Goal: Information Seeking & Learning: Check status

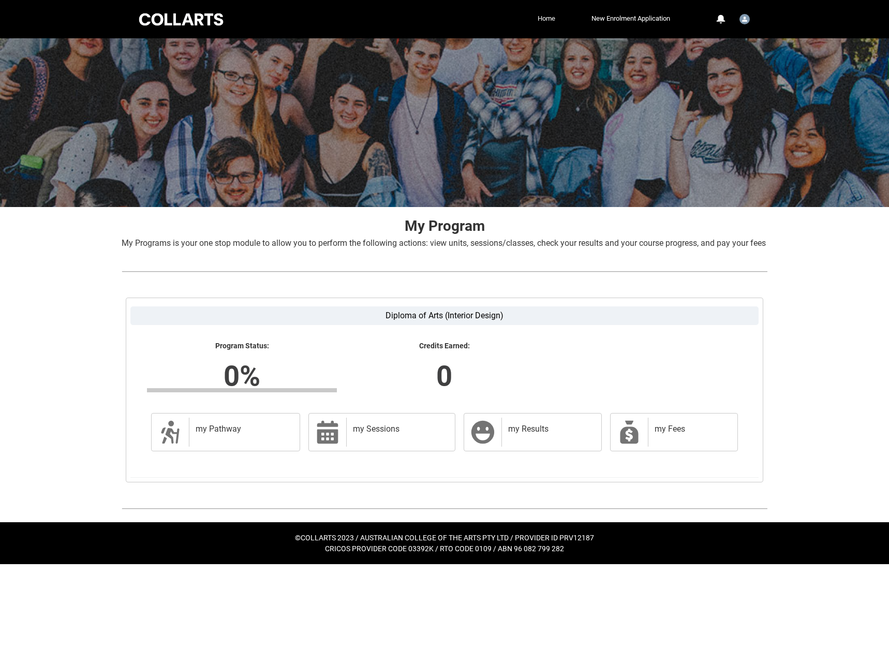
click at [541, 13] on link "Home" at bounding box center [546, 19] width 23 height 16
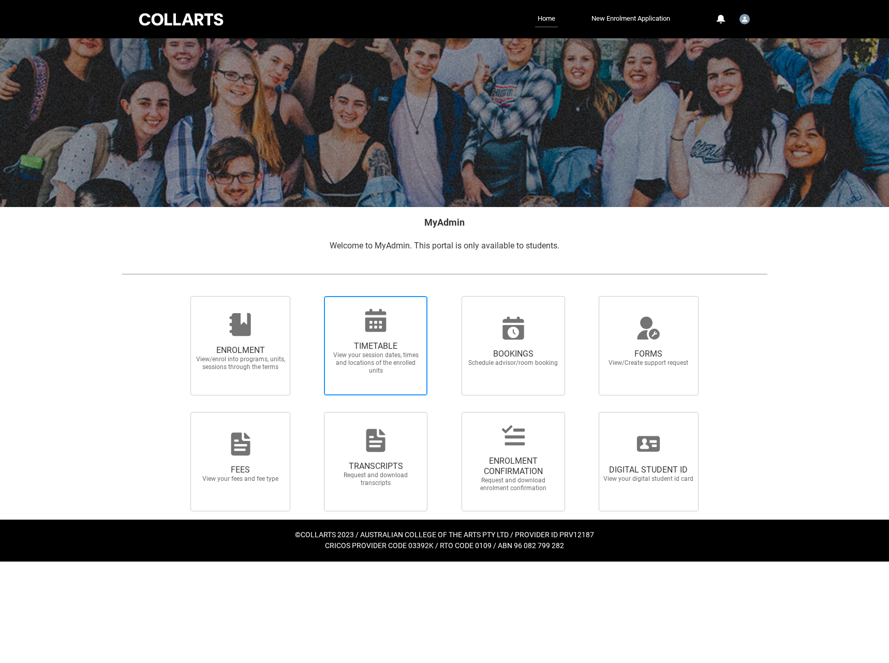
click at [359, 371] on span "View your session dates, times and locations of the enrolled units" at bounding box center [375, 362] width 91 height 23
click at [311, 296] on input "TIMETABLE View your session dates, times and locations of the enrolled units" at bounding box center [310, 295] width 1 height 1
radio input "true"
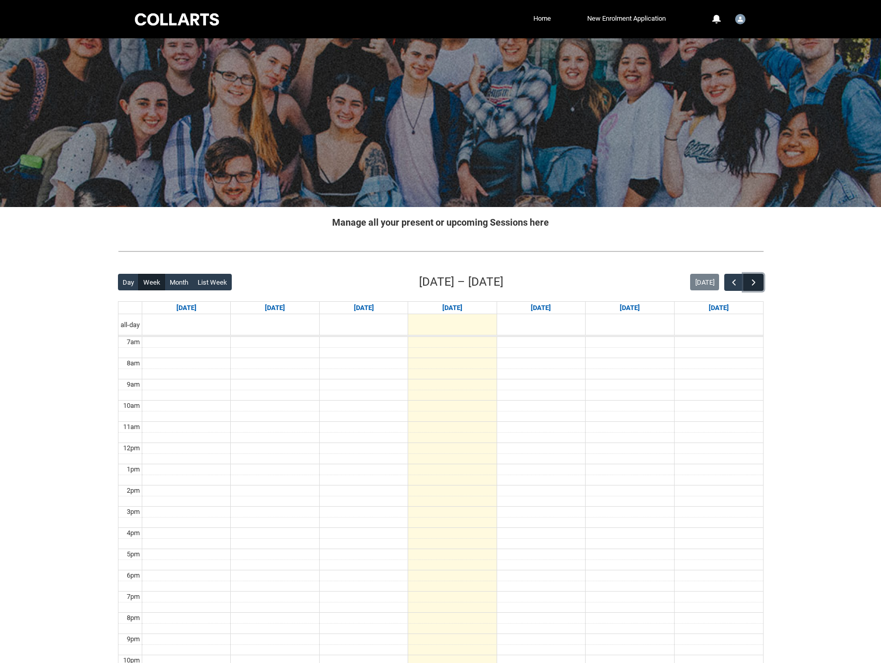
click at [747, 277] on button "button" at bounding box center [754, 282] width 20 height 17
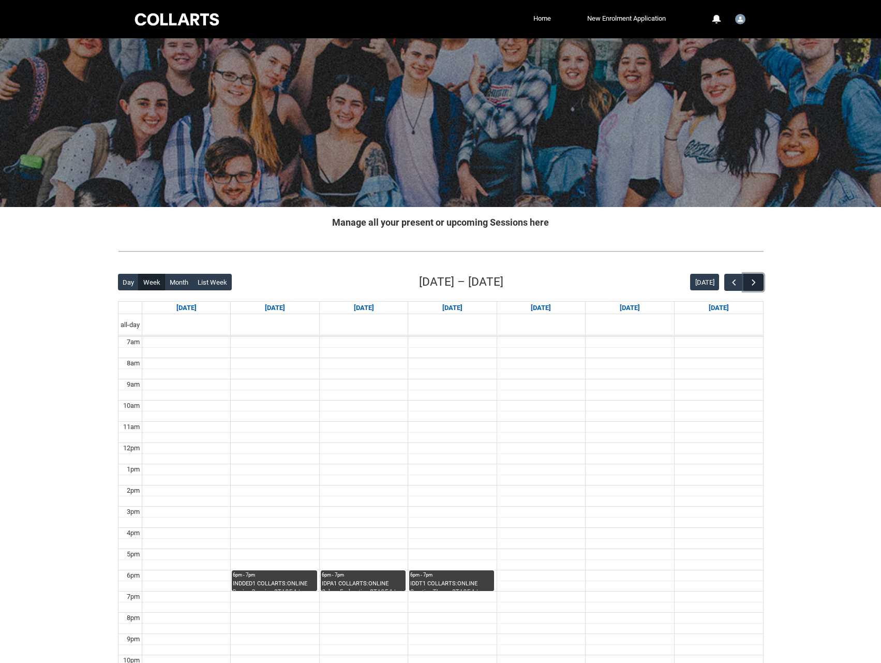
click at [750, 282] on span "button" at bounding box center [754, 282] width 10 height 10
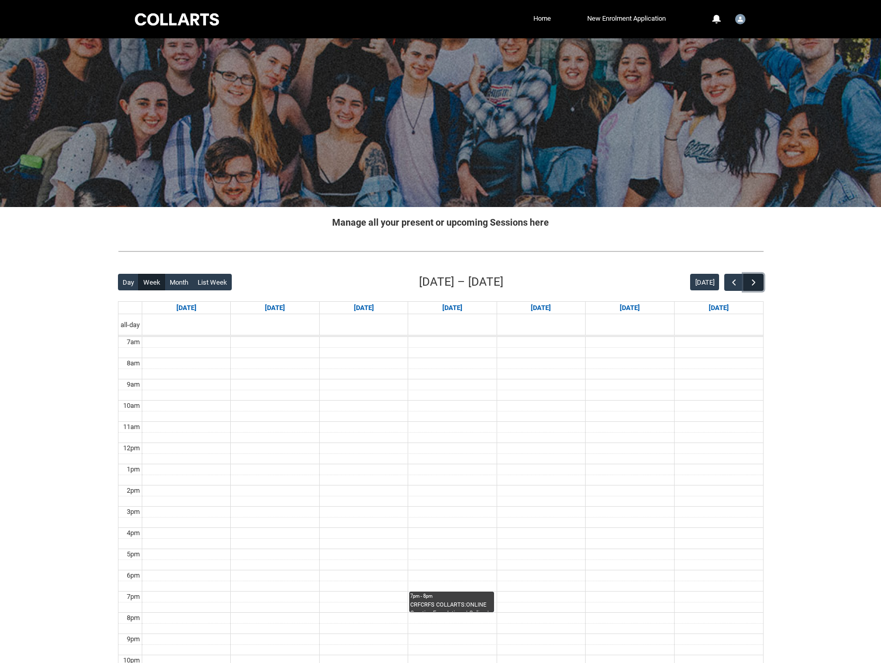
click at [750, 282] on span "button" at bounding box center [754, 282] width 10 height 10
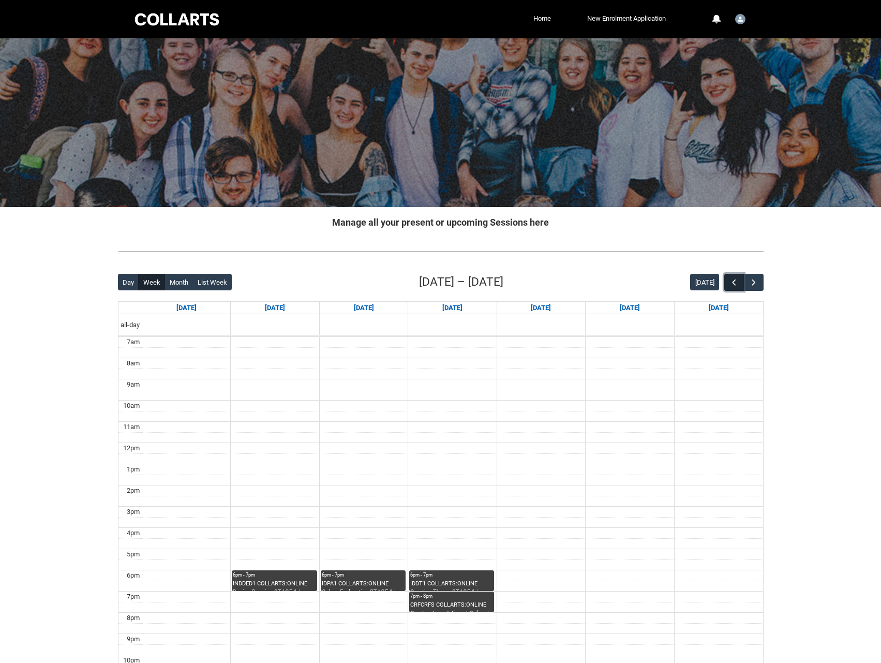
click at [730, 279] on span "button" at bounding box center [734, 282] width 10 height 10
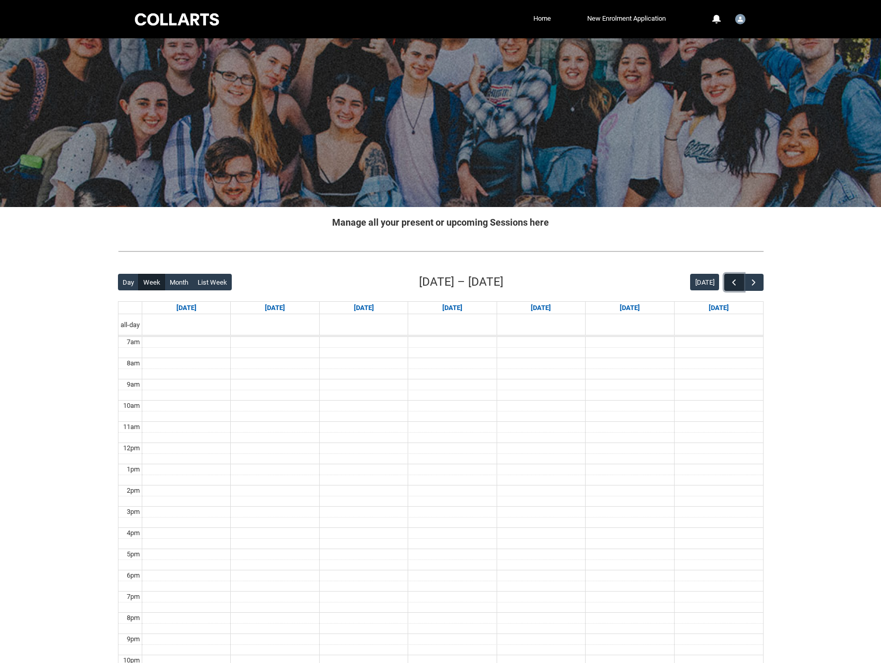
click at [730, 279] on span "button" at bounding box center [734, 282] width 10 height 10
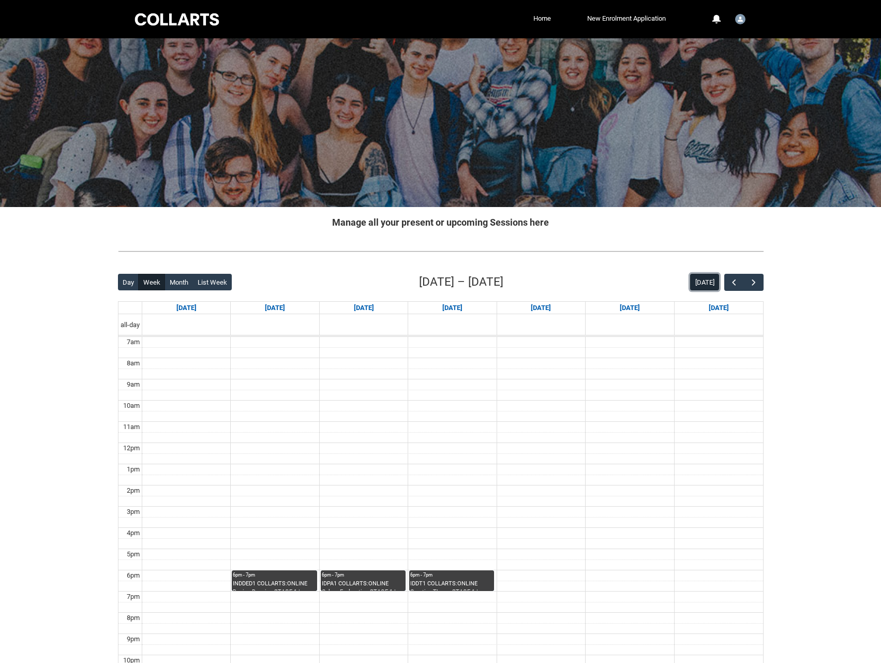
click at [693, 282] on button "[DATE]" at bounding box center [704, 282] width 29 height 17
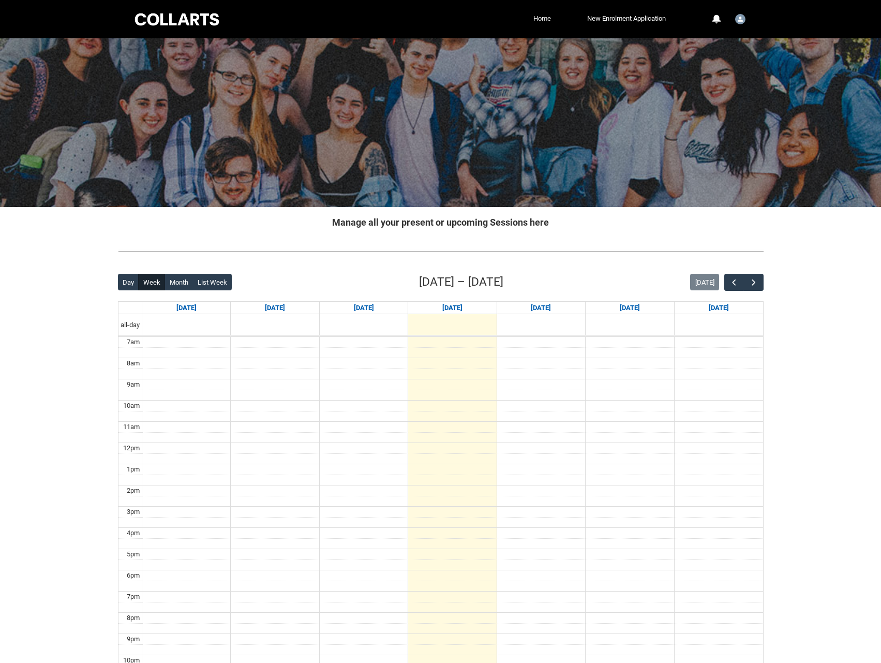
click at [534, 17] on link "Home" at bounding box center [542, 19] width 23 height 16
